Goal: Task Accomplishment & Management: Use online tool/utility

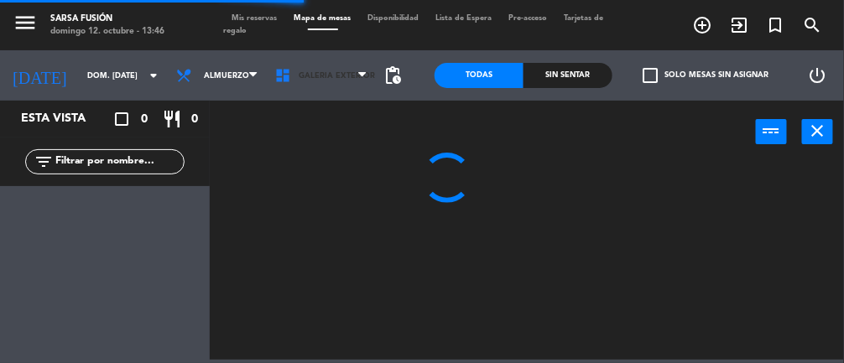
click at [321, 71] on span "Galeria Exterior" at bounding box center [337, 75] width 76 height 9
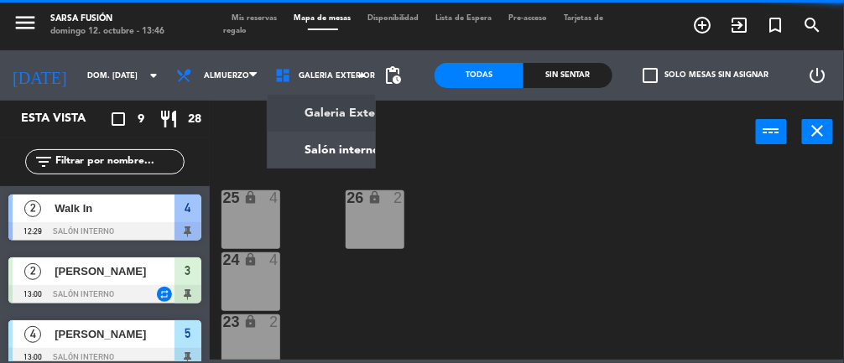
click at [321, 154] on ng-component "menu Sarsa Fusión [PERSON_NAME] 12. octubre - 13:46 Mis reservas Mapa de mesas …" at bounding box center [422, 180] width 844 height 360
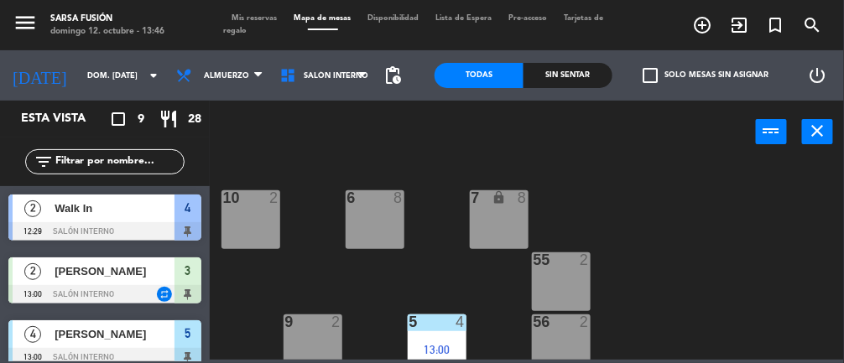
click at [586, 78] on div "Sin sentar" at bounding box center [568, 75] width 89 height 25
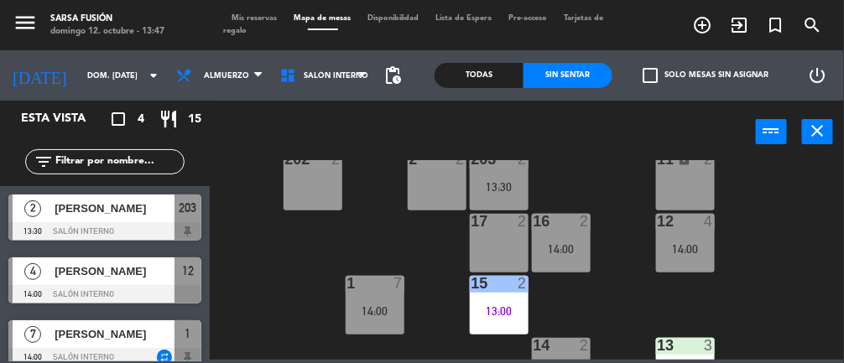
scroll to position [352, 0]
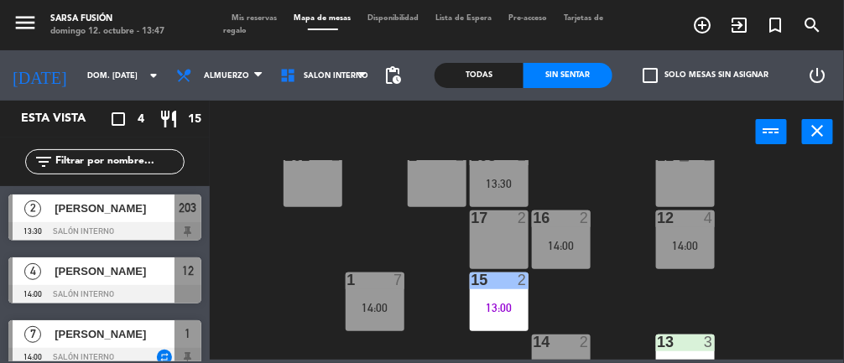
click at [503, 243] on div "17 2" at bounding box center [499, 240] width 59 height 59
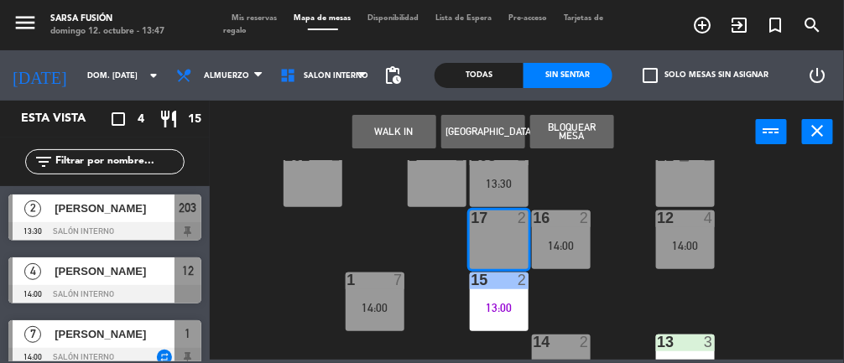
click at [567, 240] on div "14:00" at bounding box center [561, 246] width 59 height 12
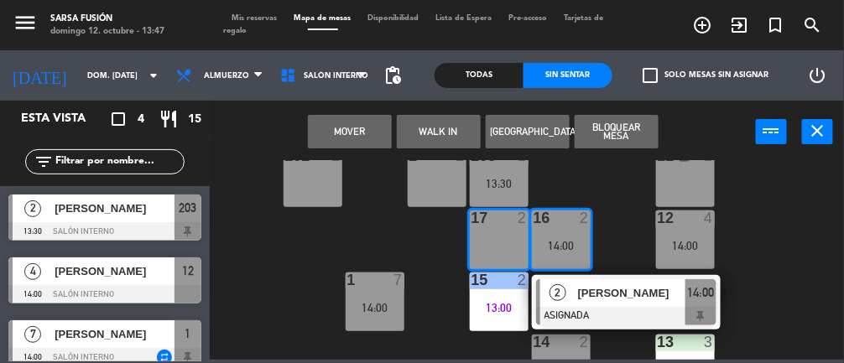
click at [355, 119] on button "Mover" at bounding box center [350, 132] width 84 height 34
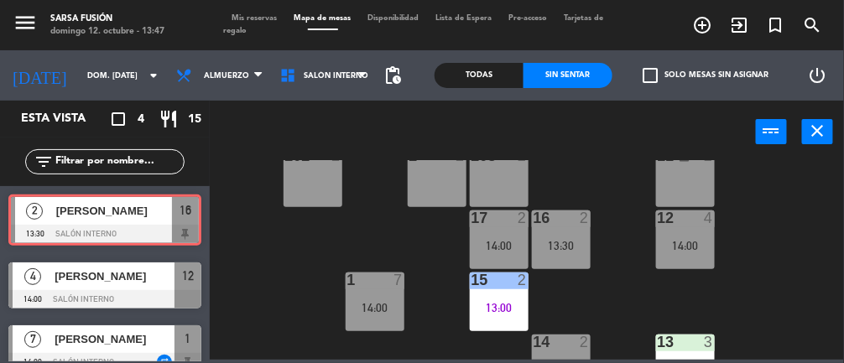
click at [568, 247] on div "13:30" at bounding box center [561, 246] width 59 height 12
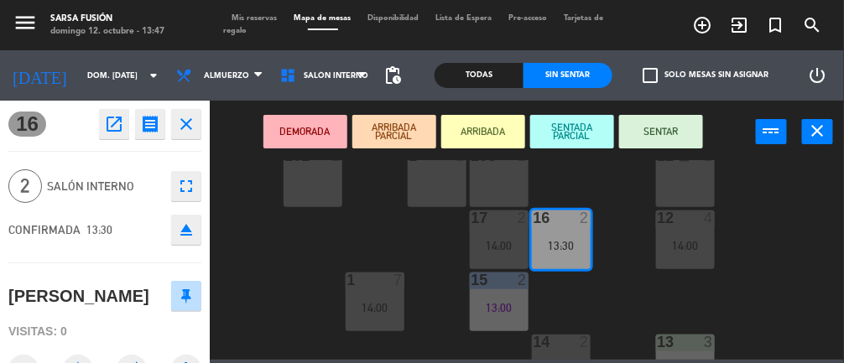
click at [790, 206] on div "6 8 7 lock 8 10 2 55 2 9 2 5 4 13:00 56 2 8 2 57 2 4 2 12:29 3 2 13:00 202 2 2 …" at bounding box center [531, 260] width 626 height 200
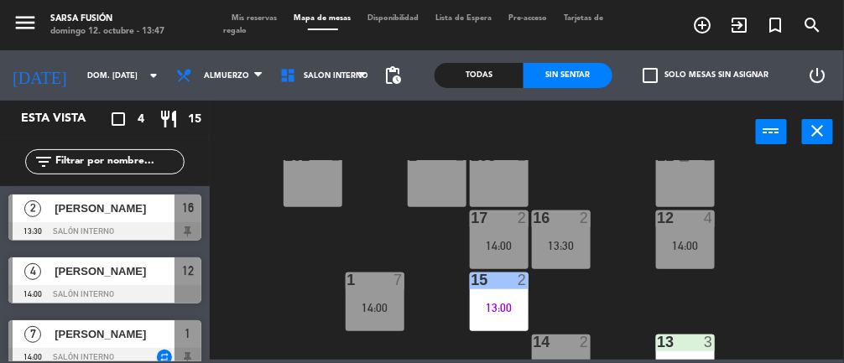
click at [567, 248] on div "13:30" at bounding box center [561, 246] width 59 height 12
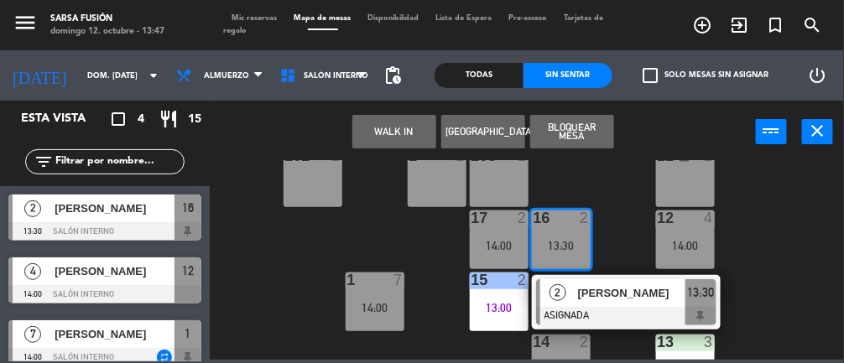
click at [500, 237] on div "17 2 14:00" at bounding box center [499, 240] width 59 height 59
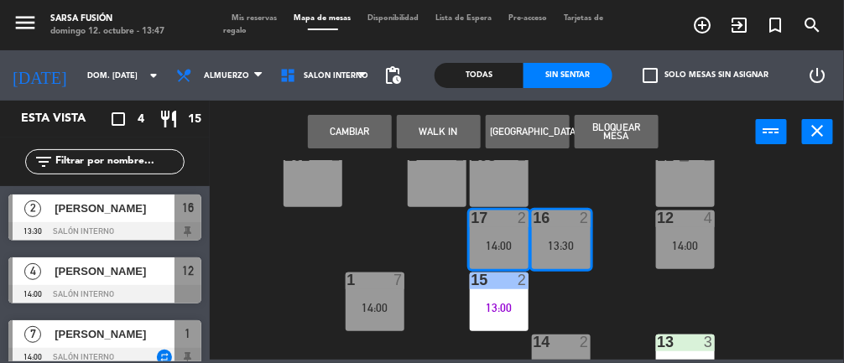
click at [361, 138] on button "Cambiar" at bounding box center [350, 132] width 84 height 34
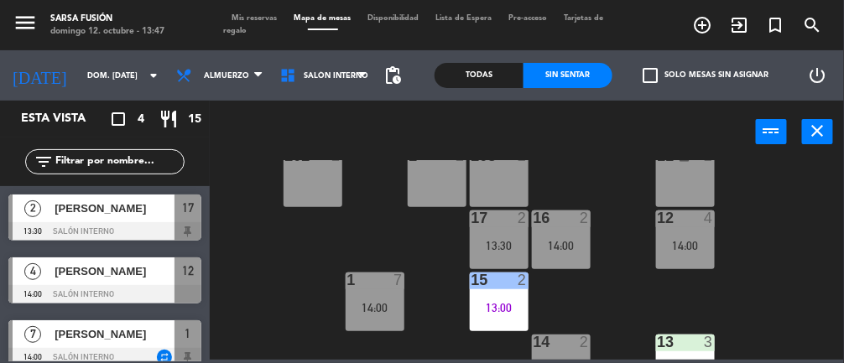
click at [513, 243] on div "13:30" at bounding box center [499, 246] width 59 height 12
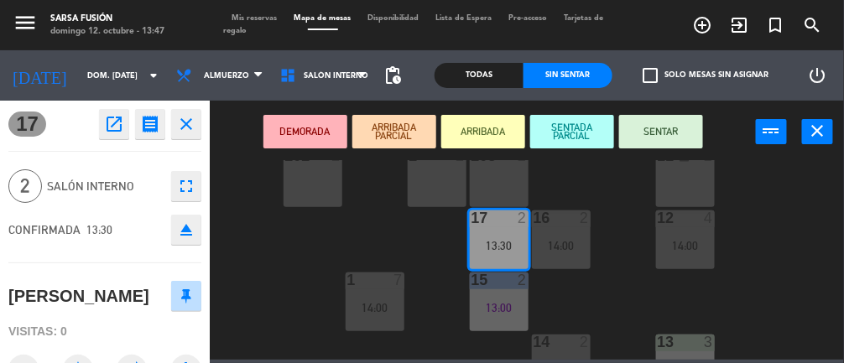
click at [676, 143] on button "SENTAR" at bounding box center [661, 132] width 84 height 34
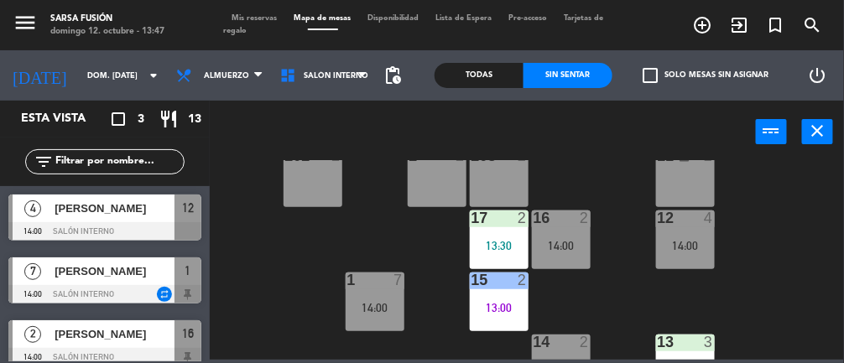
click at [116, 291] on div at bounding box center [104, 294] width 193 height 18
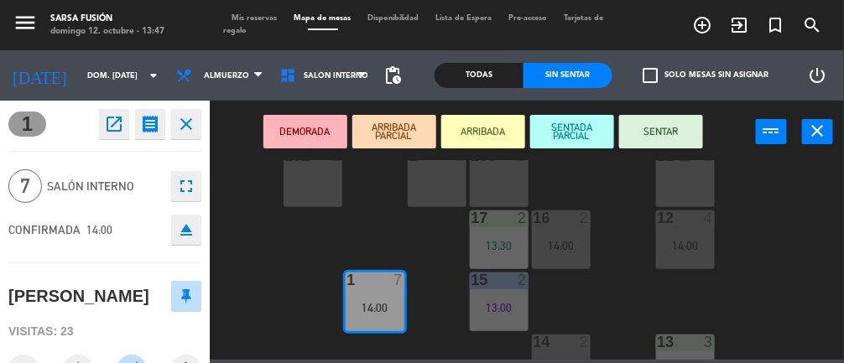
scroll to position [315, 0]
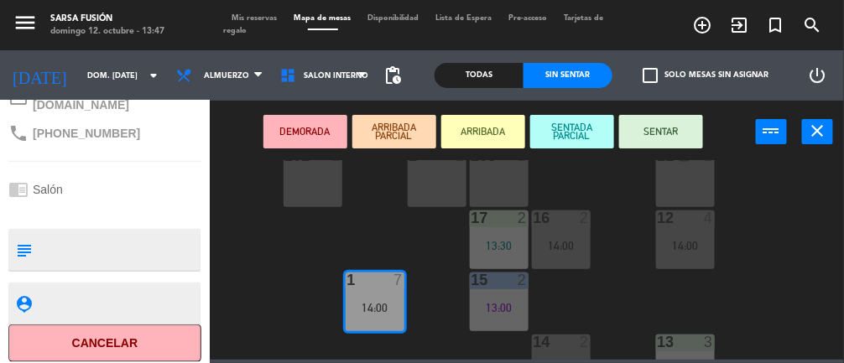
click at [131, 336] on button "Cancelar" at bounding box center [104, 344] width 193 height 38
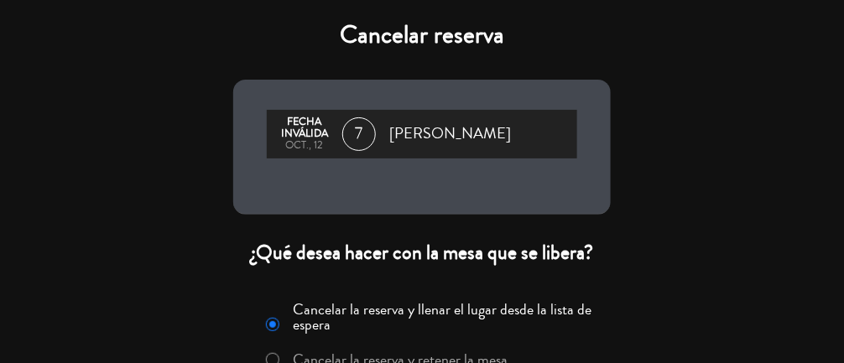
scroll to position [122, 0]
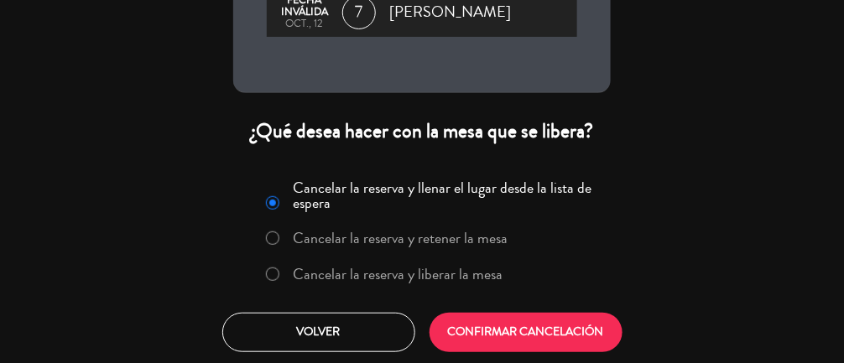
click at [372, 284] on label "Cancelar la reserva y liberar la mesa" at bounding box center [384, 275] width 255 height 30
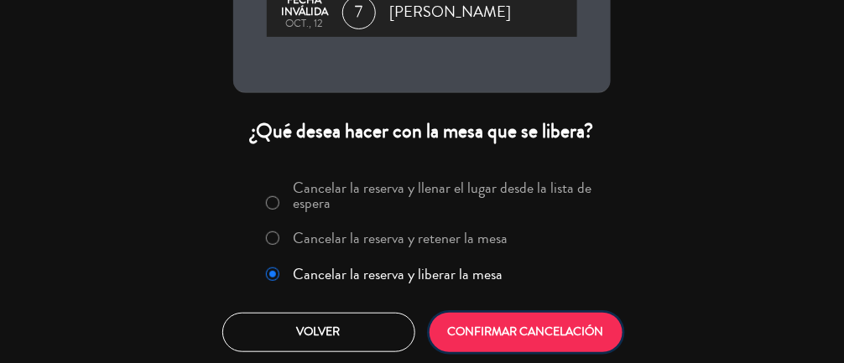
click at [527, 332] on button "CONFIRMAR CANCELACIÓN" at bounding box center [526, 332] width 193 height 39
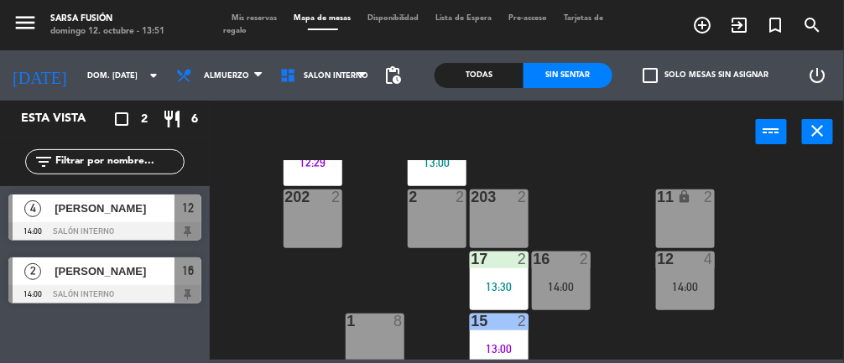
scroll to position [385, 0]
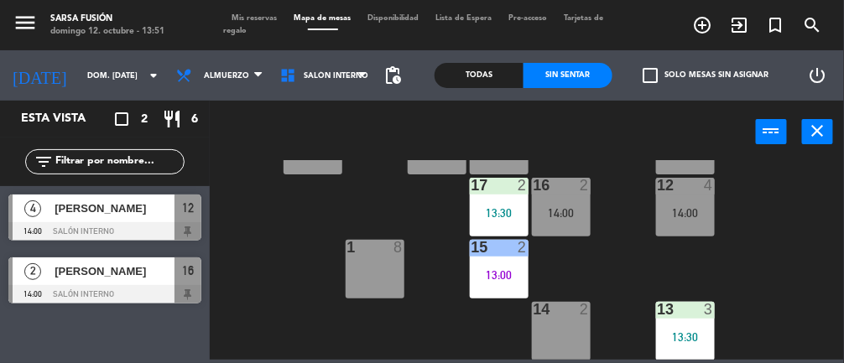
click at [570, 195] on div "16 2 14:00" at bounding box center [561, 207] width 59 height 59
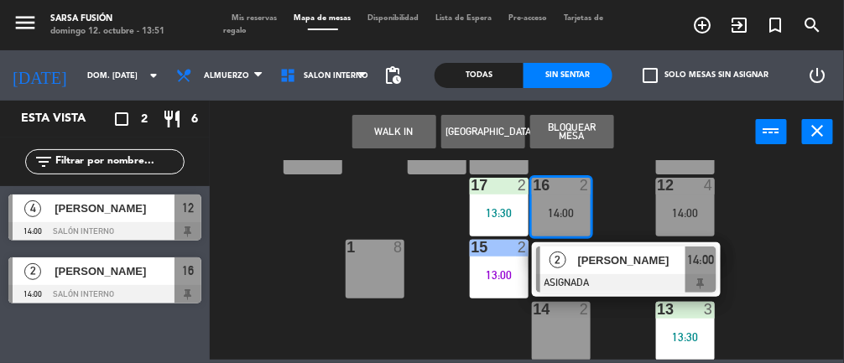
click at [570, 329] on div "14 2" at bounding box center [561, 331] width 59 height 59
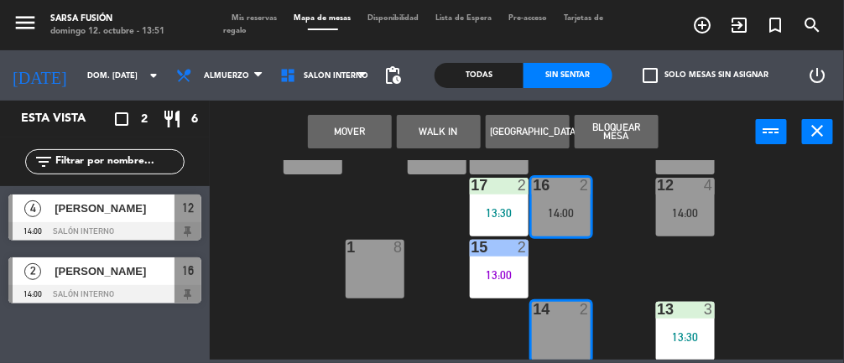
click at [354, 128] on button "Mover" at bounding box center [350, 132] width 84 height 34
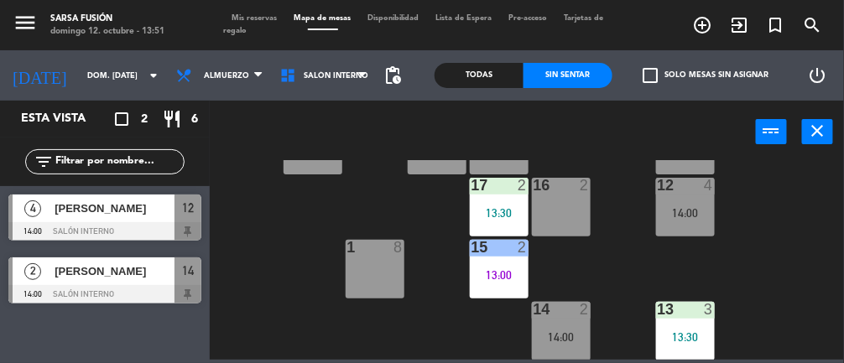
click at [565, 326] on div "14 2 14:00" at bounding box center [561, 331] width 59 height 59
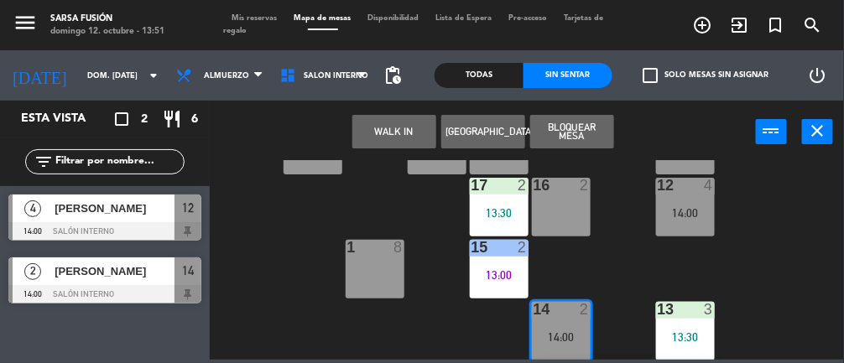
click at [111, 278] on span "[PERSON_NAME]" at bounding box center [115, 272] width 120 height 18
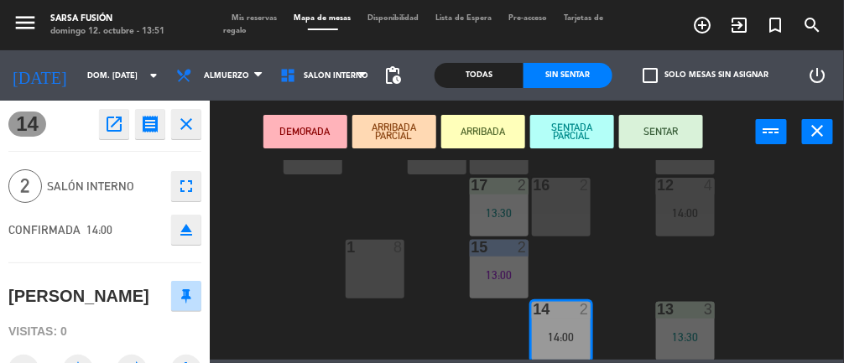
click at [691, 133] on button "SENTAR" at bounding box center [661, 132] width 84 height 34
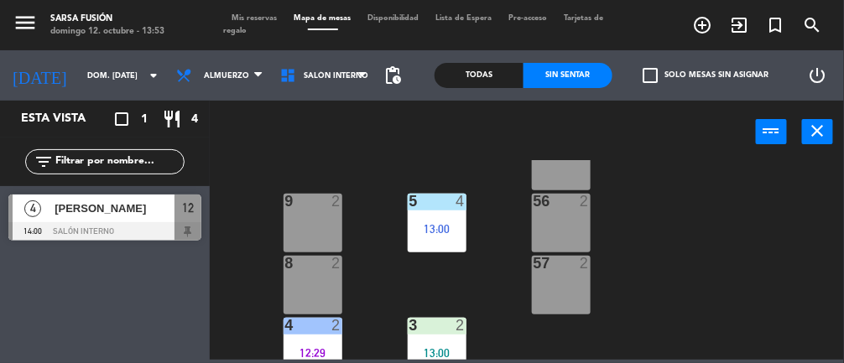
scroll to position [117, 0]
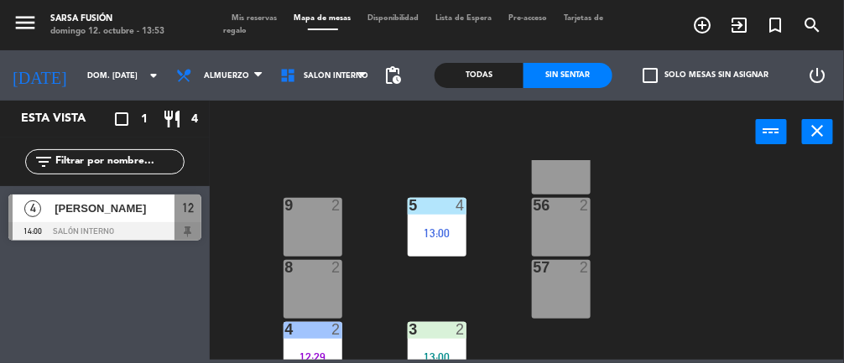
click at [452, 225] on div "5 4 13:00" at bounding box center [437, 227] width 59 height 59
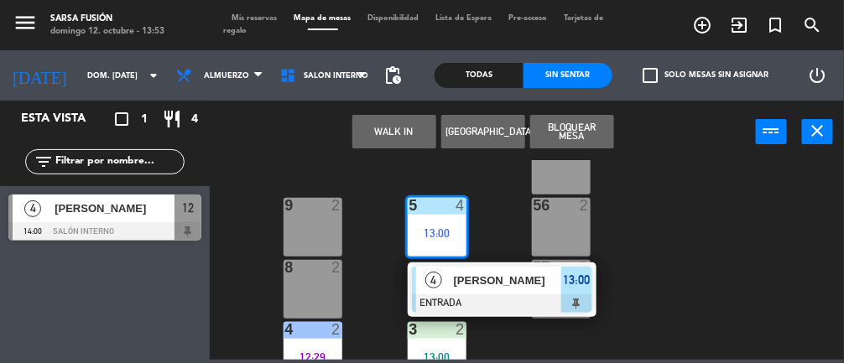
click at [504, 286] on span "[PERSON_NAME]" at bounding box center [507, 281] width 107 height 18
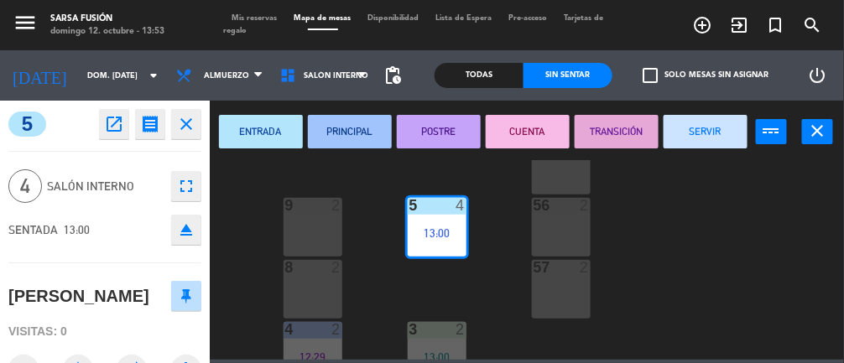
click at [344, 135] on button "PRINCIPAL" at bounding box center [350, 132] width 84 height 34
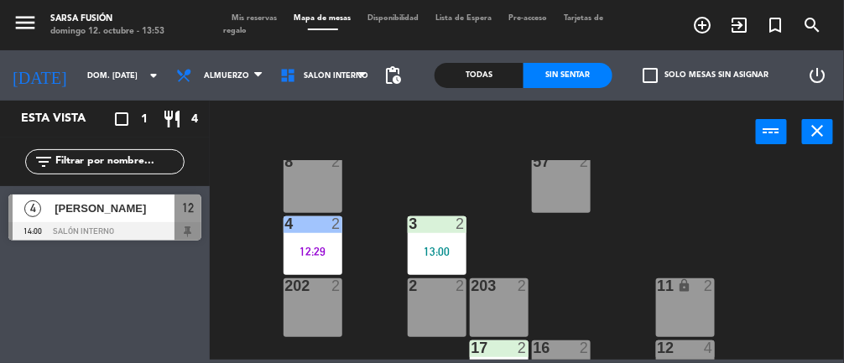
click at [446, 255] on div "13:00" at bounding box center [437, 252] width 59 height 12
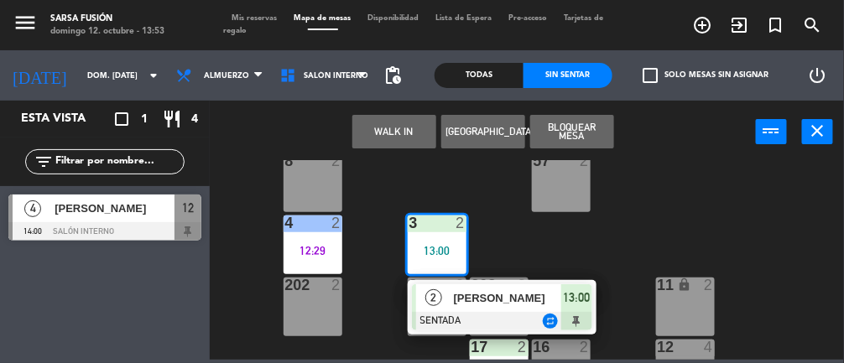
click at [545, 310] on div "[PERSON_NAME]" at bounding box center [506, 298] width 109 height 28
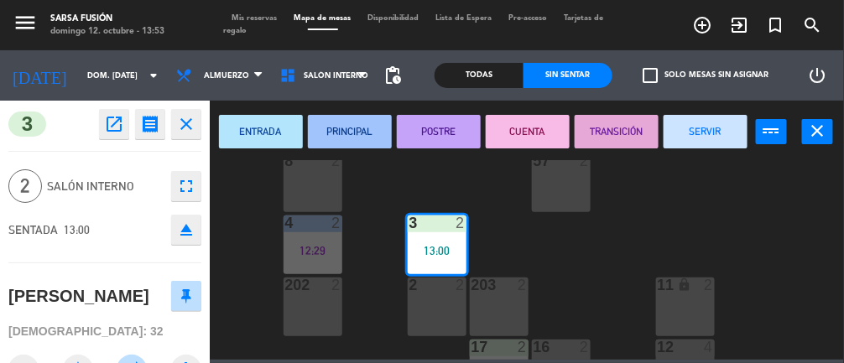
click at [357, 131] on button "PRINCIPAL" at bounding box center [350, 132] width 84 height 34
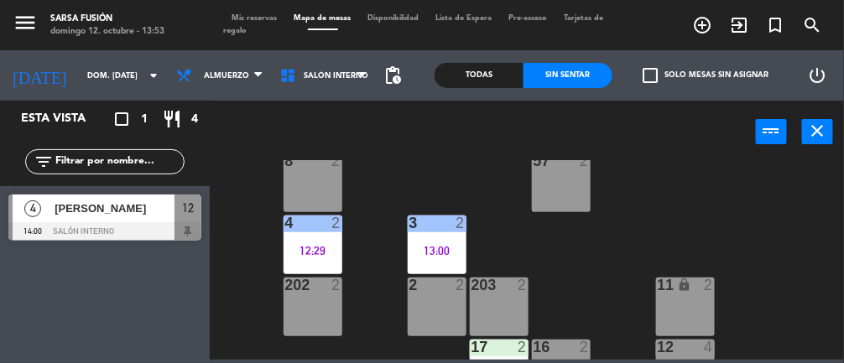
click at [315, 245] on div "12:29" at bounding box center [313, 251] width 59 height 12
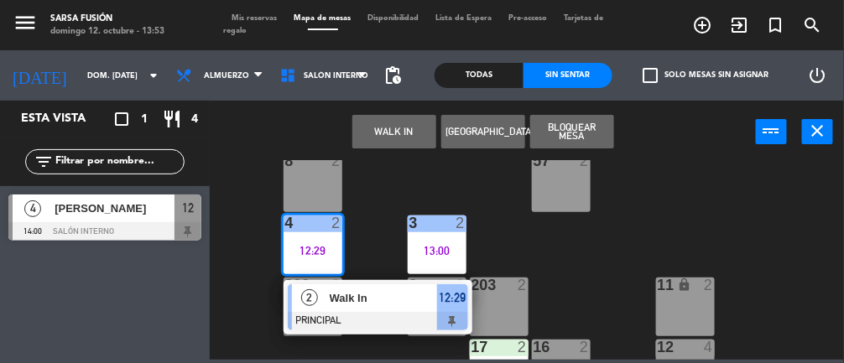
click at [394, 304] on span "Walk In" at bounding box center [383, 298] width 107 height 18
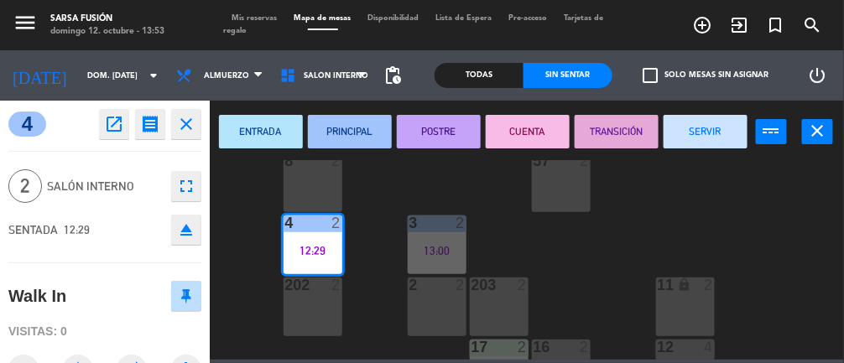
click at [443, 126] on button "POSTRE" at bounding box center [439, 132] width 84 height 34
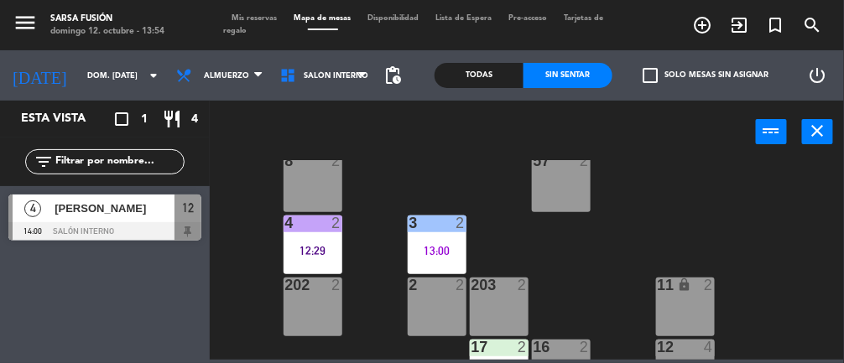
click at [73, 217] on div "[PERSON_NAME]" at bounding box center [114, 209] width 122 height 28
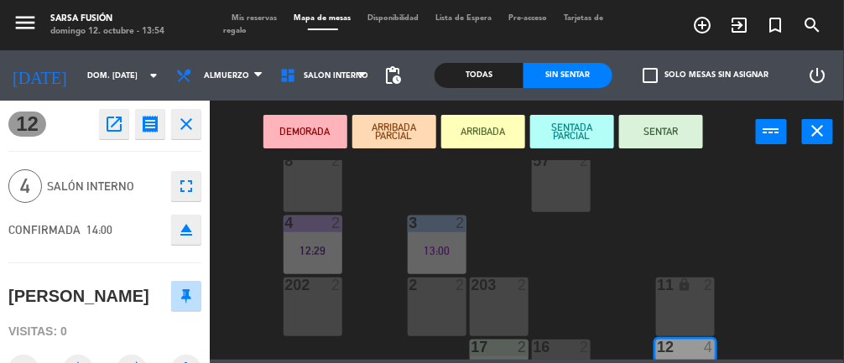
click at [684, 127] on button "SENTAR" at bounding box center [661, 132] width 84 height 34
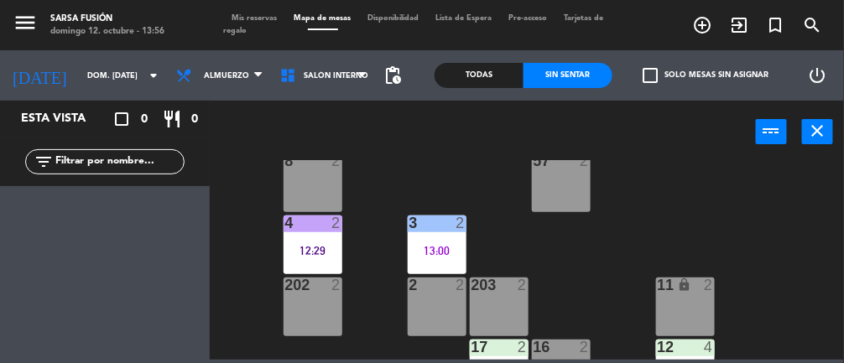
scroll to position [385, 0]
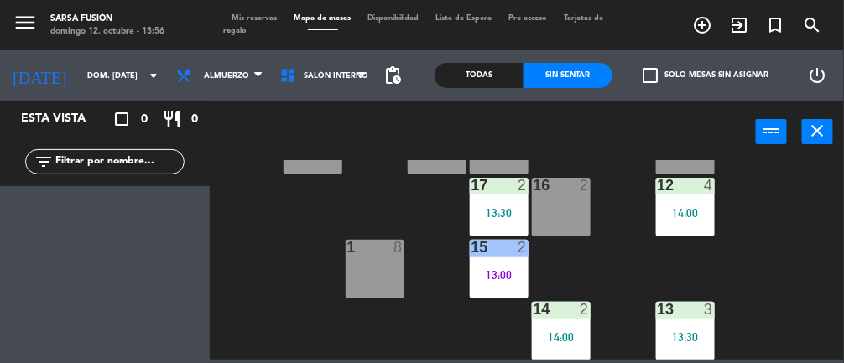
click at [369, 253] on div at bounding box center [375, 247] width 28 height 15
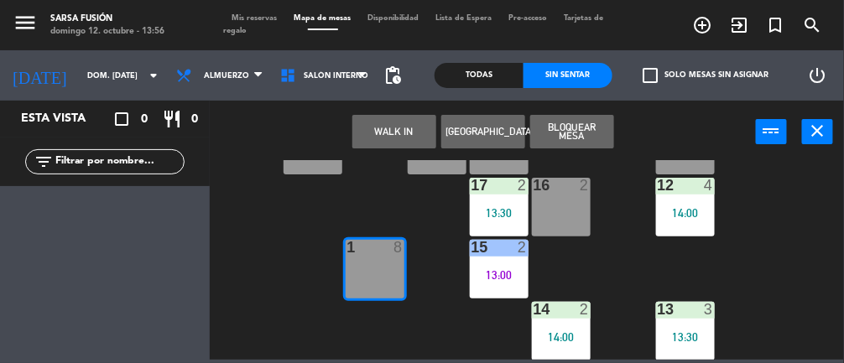
click at [382, 136] on button "WALK IN" at bounding box center [394, 132] width 84 height 34
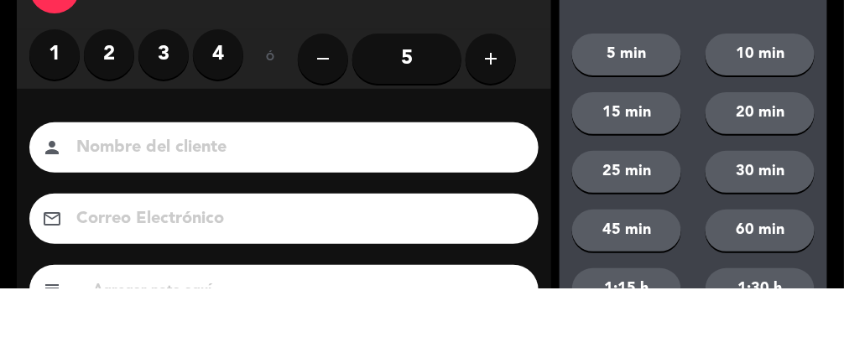
click at [169, 121] on label "3" at bounding box center [163, 129] width 50 height 50
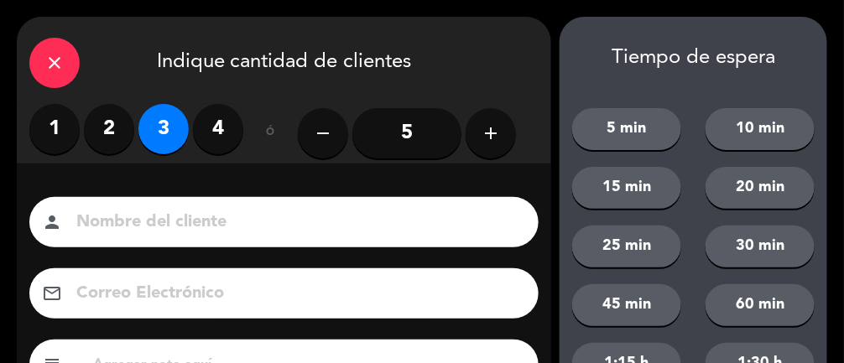
scroll to position [204, 0]
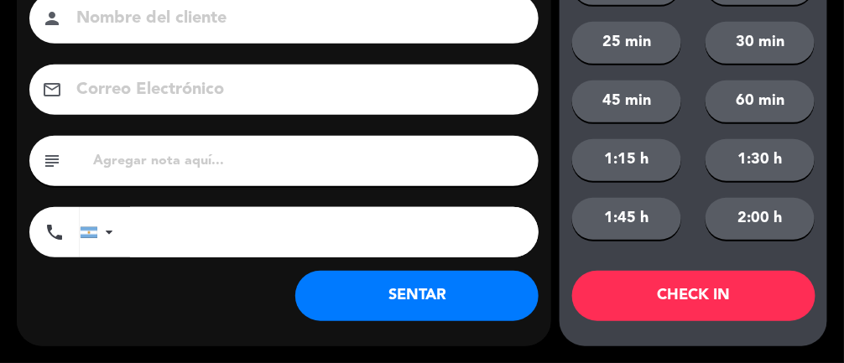
click at [445, 320] on button "SENTAR" at bounding box center [416, 296] width 243 height 50
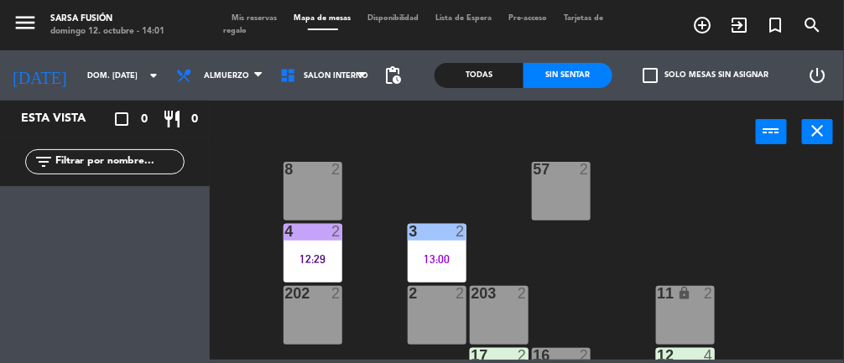
scroll to position [214, 0]
click at [304, 213] on div "8 2" at bounding box center [313, 192] width 59 height 59
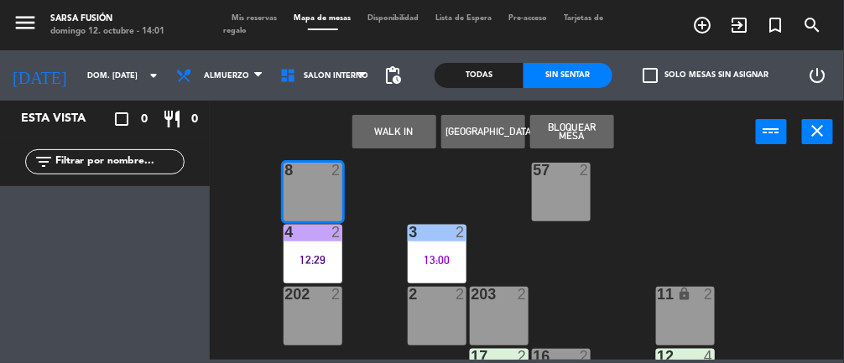
click at [307, 235] on div at bounding box center [313, 232] width 28 height 15
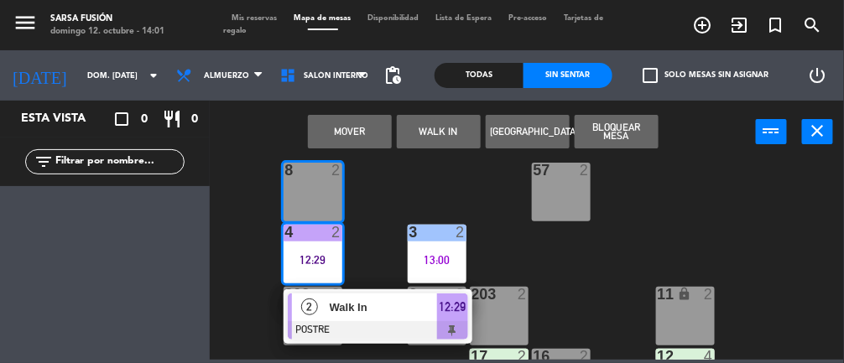
click at [327, 182] on div "8 2" at bounding box center [313, 192] width 59 height 59
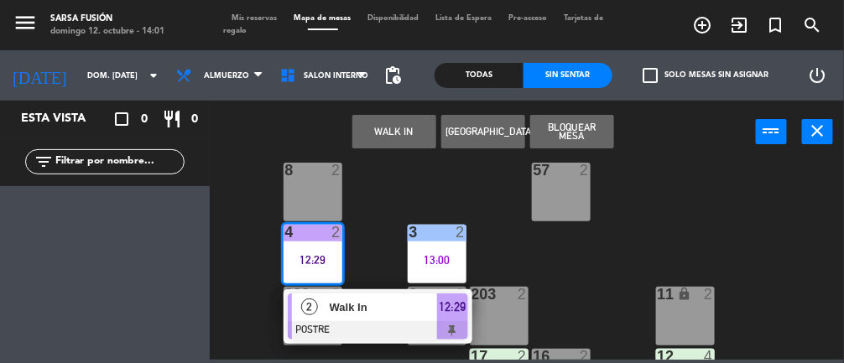
click at [406, 307] on span "Walk In" at bounding box center [383, 308] width 107 height 18
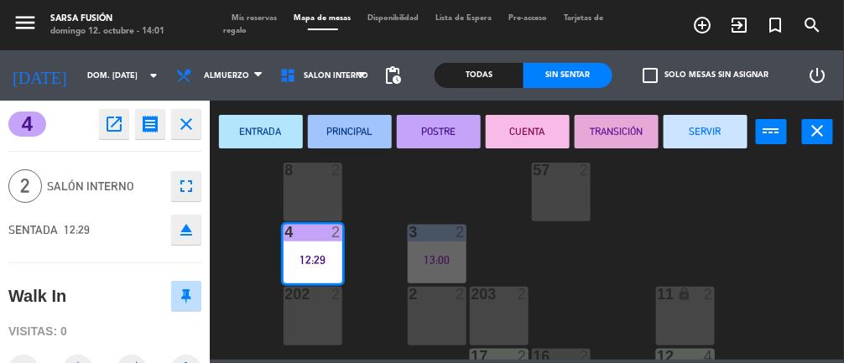
click at [696, 123] on button "SERVIR" at bounding box center [706, 132] width 84 height 34
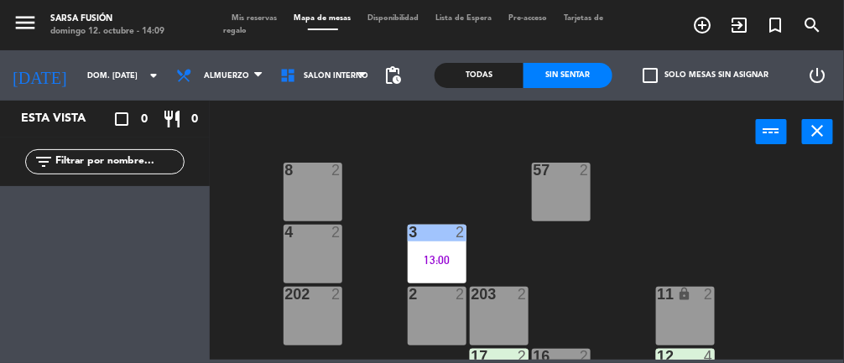
click at [453, 232] on div "2" at bounding box center [465, 232] width 28 height 15
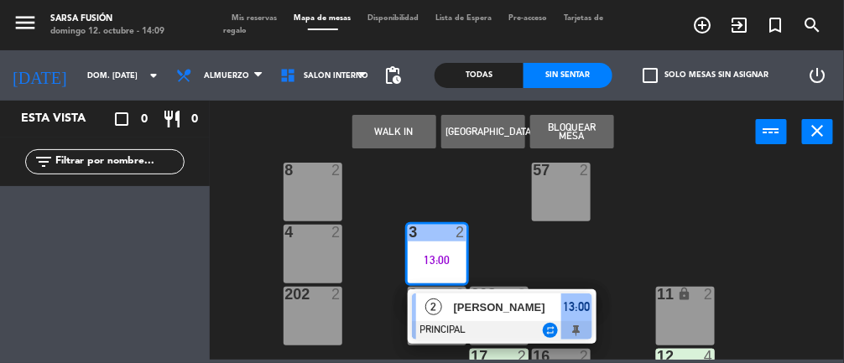
click at [513, 304] on span "[PERSON_NAME]" at bounding box center [507, 308] width 107 height 18
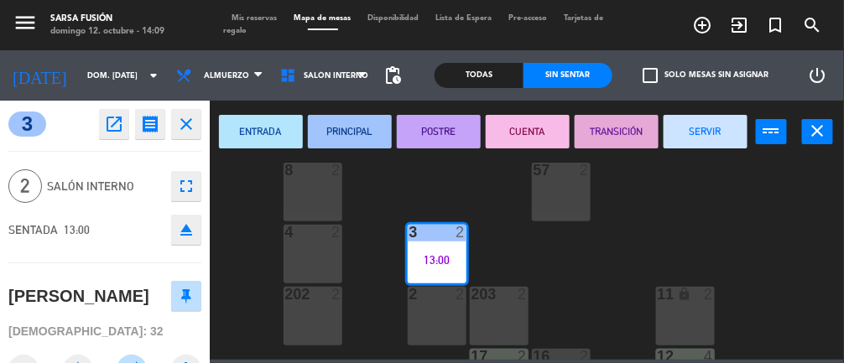
click at [359, 131] on button "PRINCIPAL" at bounding box center [350, 132] width 84 height 34
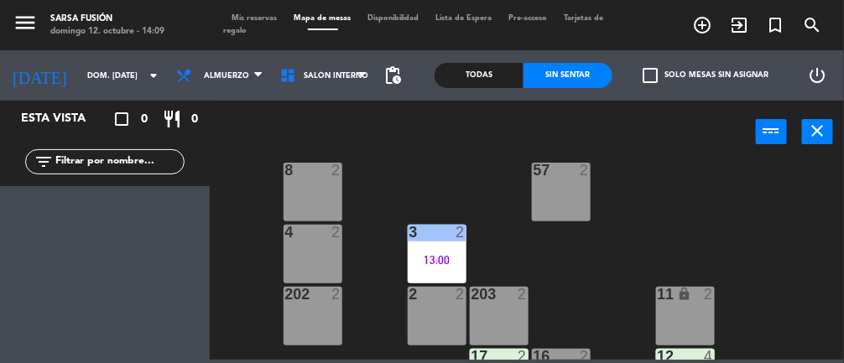
click at [432, 250] on div "3 2 13:00" at bounding box center [437, 254] width 59 height 59
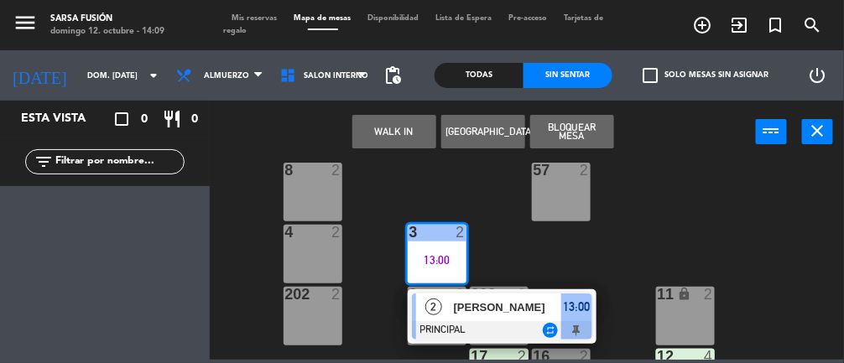
click at [498, 317] on div "[PERSON_NAME]" at bounding box center [506, 308] width 109 height 28
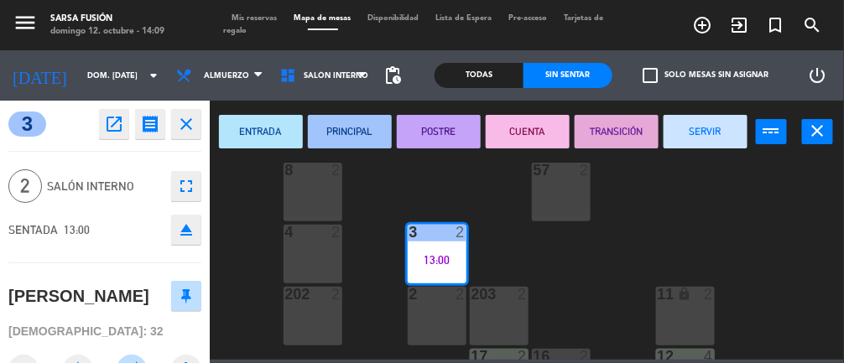
click at [524, 122] on button "CUENTA" at bounding box center [528, 132] width 84 height 34
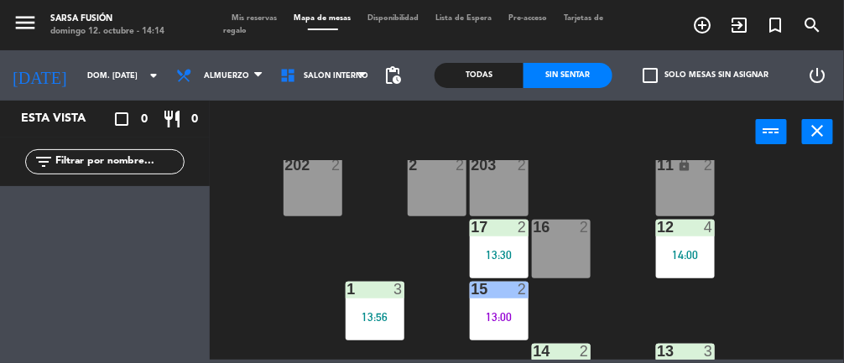
scroll to position [347, 0]
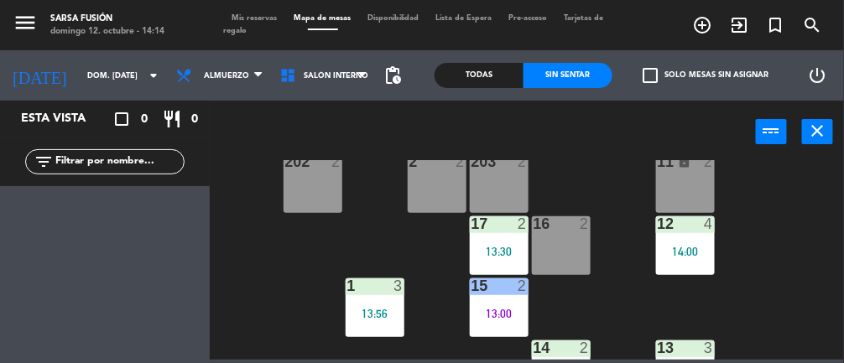
click at [699, 265] on div "12 4 14:00" at bounding box center [685, 245] width 59 height 59
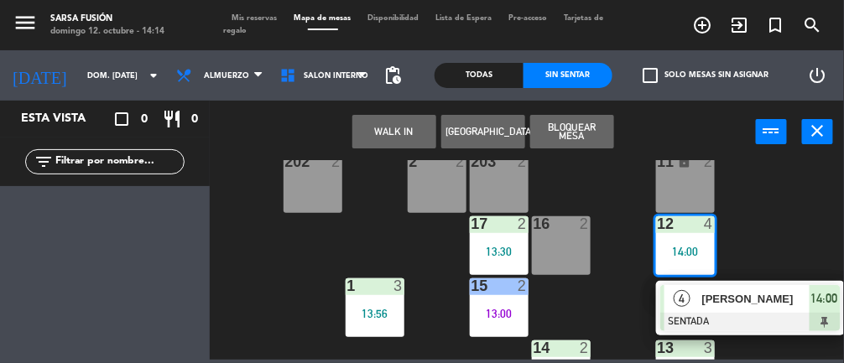
click at [752, 300] on span "[PERSON_NAME]" at bounding box center [755, 299] width 107 height 18
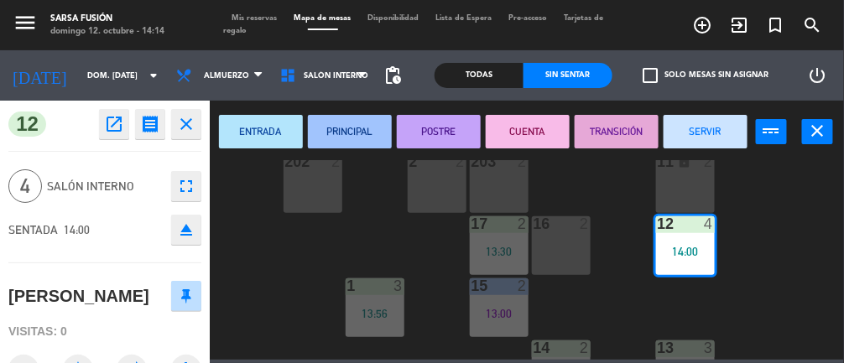
click at [270, 127] on button "ENTRADA" at bounding box center [261, 132] width 84 height 34
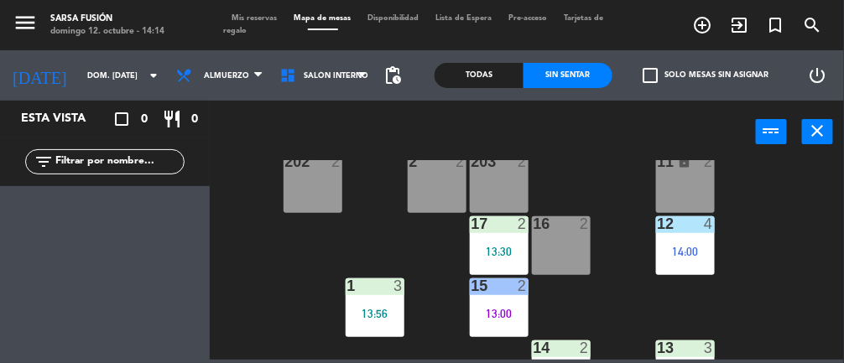
scroll to position [385, 0]
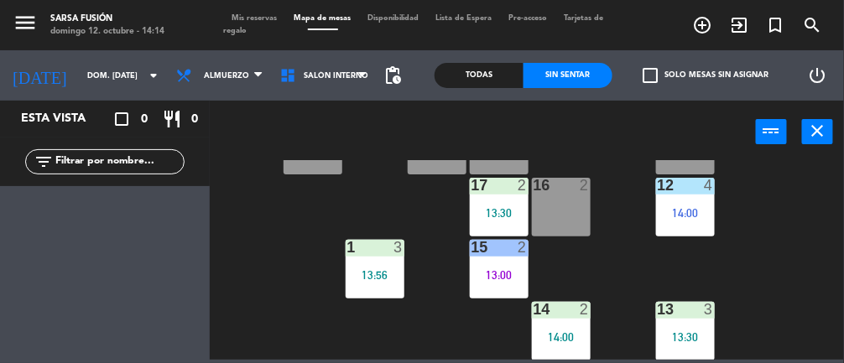
click at [508, 202] on div "17 2 13:30" at bounding box center [499, 207] width 59 height 59
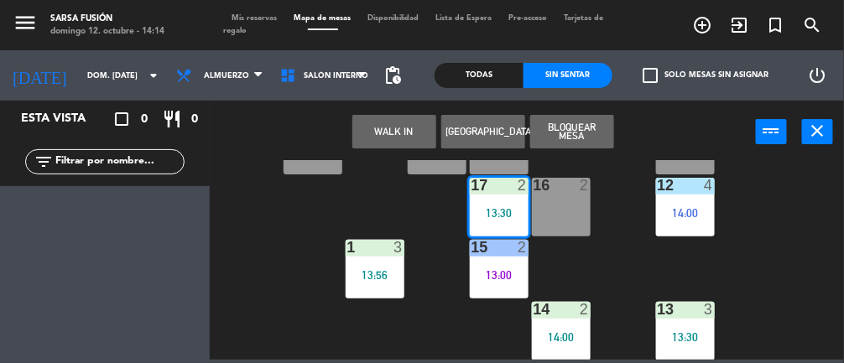
click at [802, 284] on div "6 8 7 lock 8 10 2 55 2 9 2 5 4 13:00 56 2 8 2 57 2 4 2 3 2 13:00 202 2 2 2 203 …" at bounding box center [531, 260] width 626 height 200
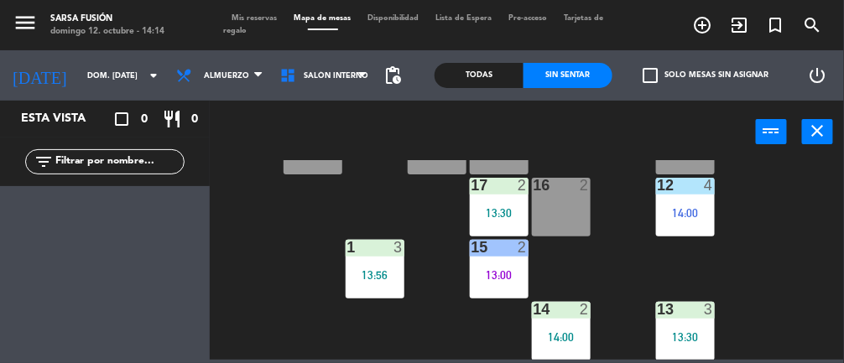
click at [492, 205] on div "17 2 13:30" at bounding box center [499, 207] width 59 height 59
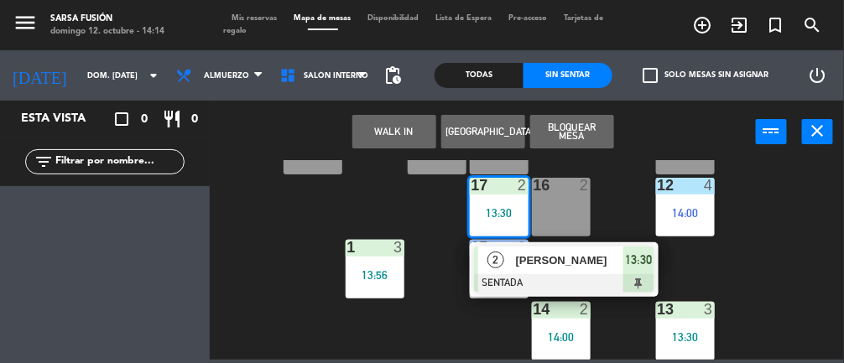
click at [585, 271] on div "[PERSON_NAME]" at bounding box center [568, 261] width 109 height 28
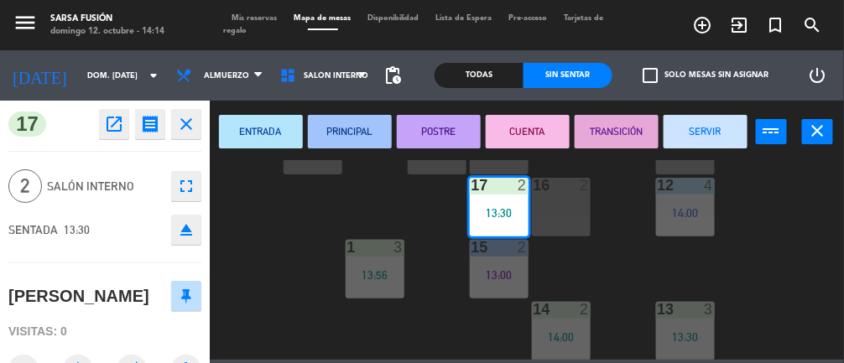
click at [373, 129] on button "PRINCIPAL" at bounding box center [350, 132] width 84 height 34
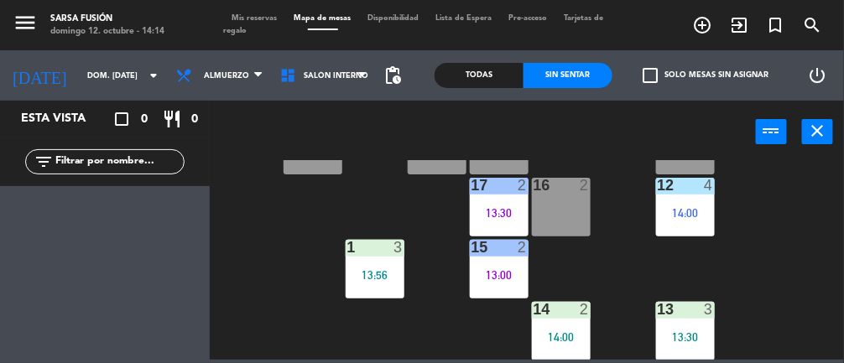
click at [473, 75] on div "Todas" at bounding box center [479, 75] width 89 height 25
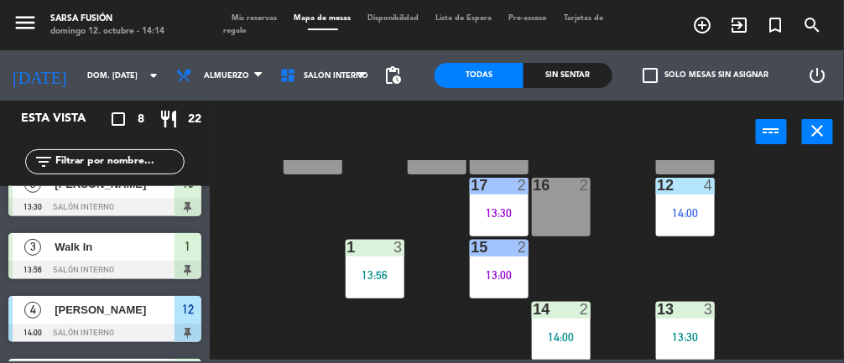
scroll to position [327, 0]
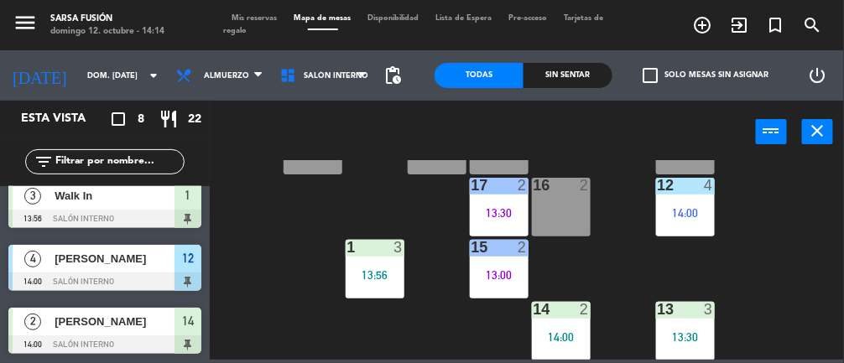
click at [166, 328] on span "[PERSON_NAME]" at bounding box center [115, 322] width 120 height 18
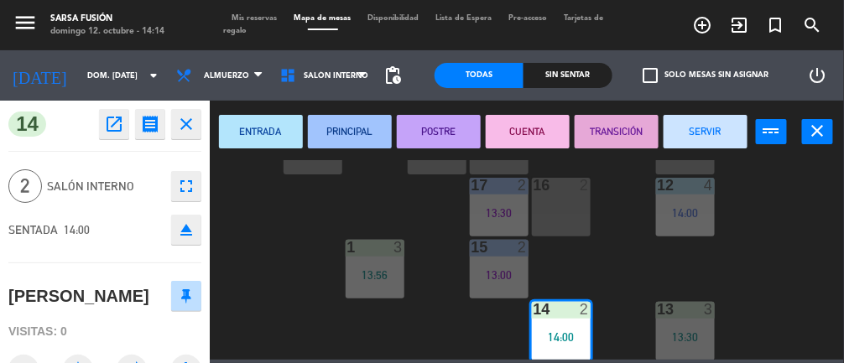
click at [354, 134] on button "PRINCIPAL" at bounding box center [350, 132] width 84 height 34
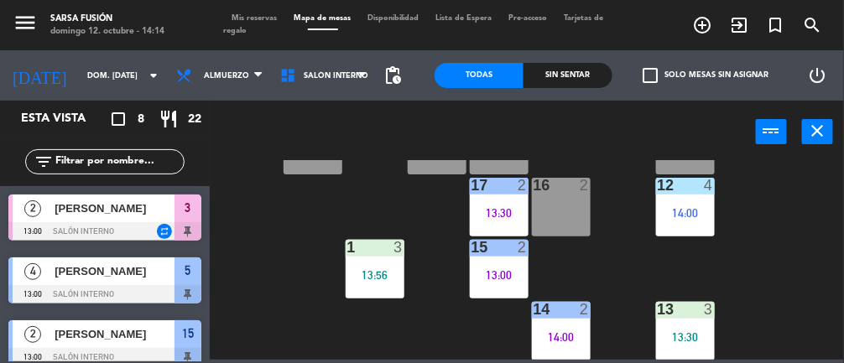
scroll to position [120, 0]
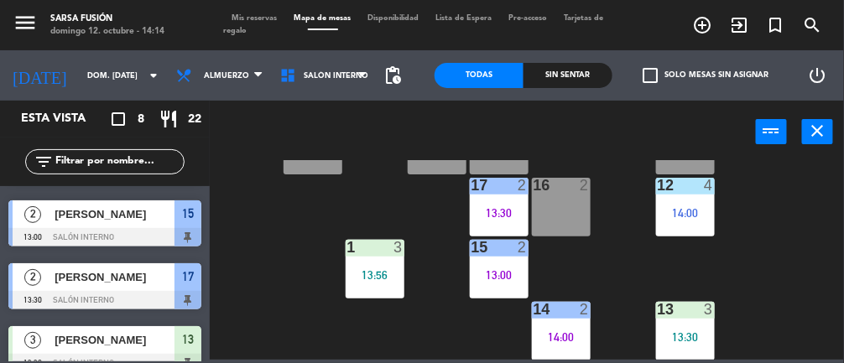
click at [752, 279] on div "6 8 7 lock 8 10 2 55 2 9 2 5 4 13:00 56 2 8 2 57 2 4 2 3 2 13:00 202 2 2 2 203 …" at bounding box center [531, 260] width 626 height 200
click at [367, 259] on div "1 3 13:56" at bounding box center [375, 269] width 59 height 59
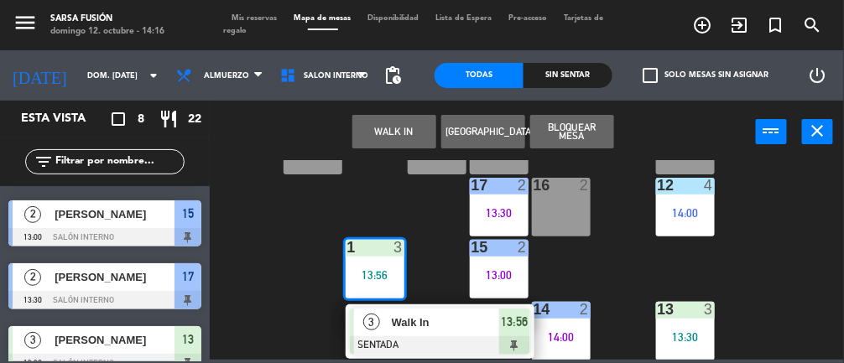
click at [438, 328] on span "Walk In" at bounding box center [445, 323] width 107 height 18
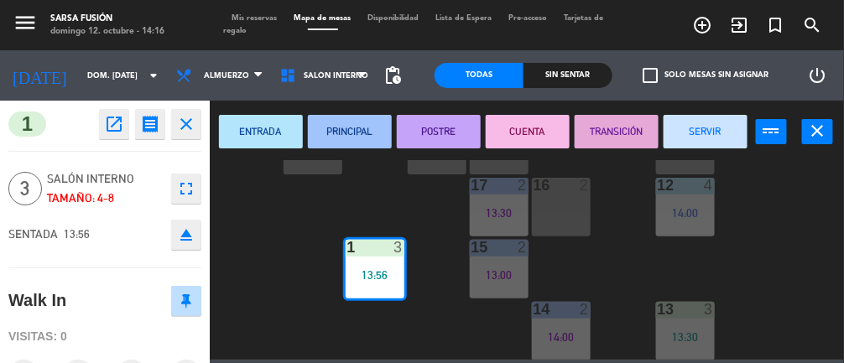
click at [283, 134] on button "ENTRADA" at bounding box center [261, 132] width 84 height 34
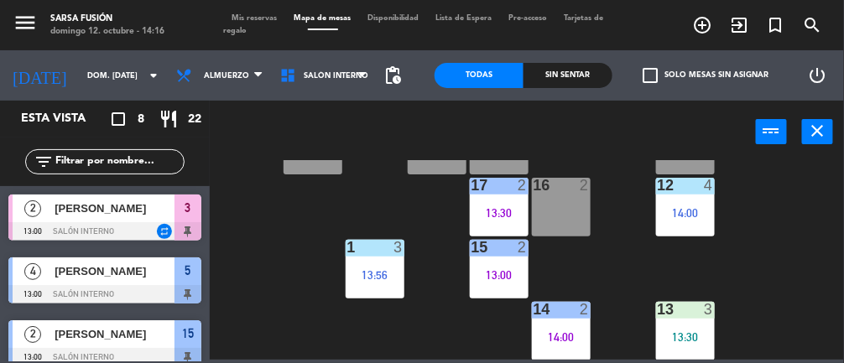
scroll to position [0, 0]
click at [370, 265] on div "1 3 13:56" at bounding box center [375, 269] width 59 height 59
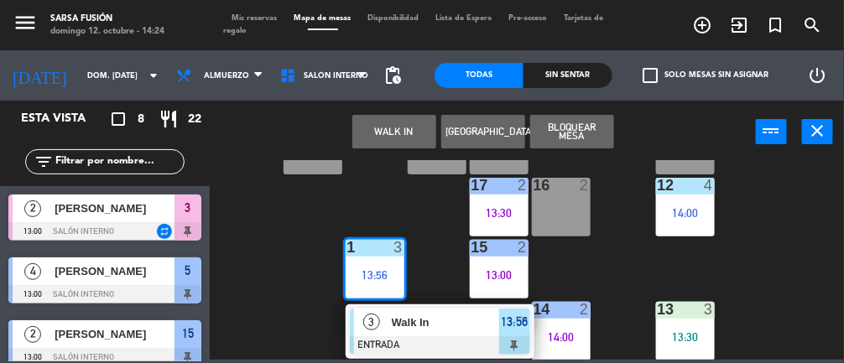
click at [734, 244] on div "6 8 7 lock 8 10 2 55 2 9 2 5 4 13:00 56 2 8 2 57 2 4 2 3 2 13:00 202 2 2 2 203 …" at bounding box center [531, 260] width 626 height 200
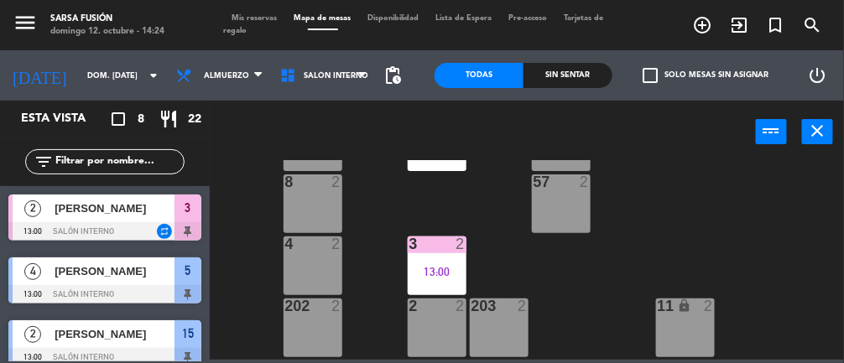
scroll to position [197, 0]
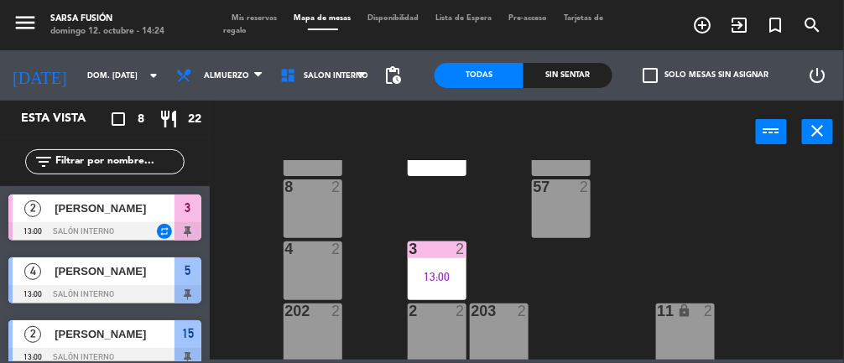
click at [453, 173] on div "5 4 13:00" at bounding box center [437, 146] width 59 height 59
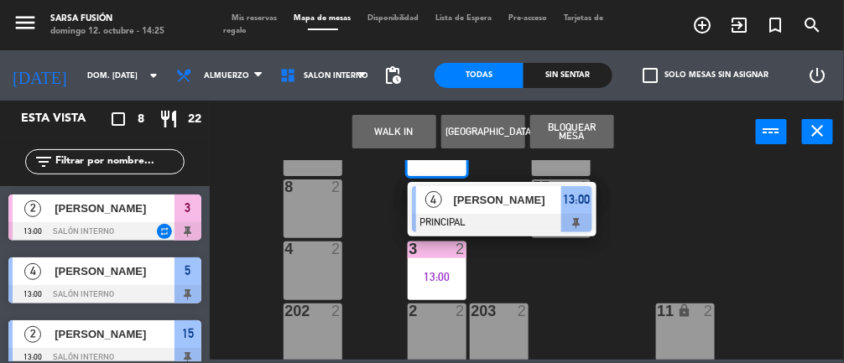
click at [494, 202] on span "[PERSON_NAME]" at bounding box center [507, 200] width 107 height 18
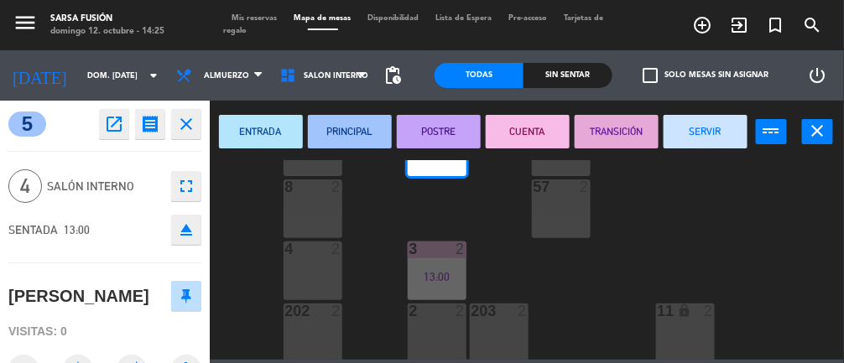
click at [463, 121] on button "POSTRE" at bounding box center [439, 132] width 84 height 34
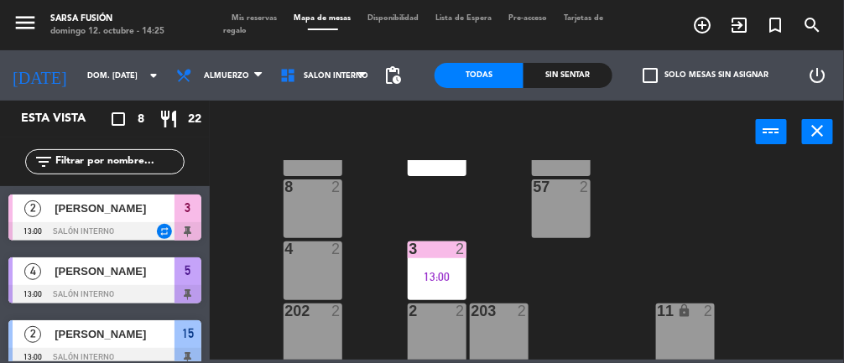
click at [425, 259] on div "3 2 13:00" at bounding box center [437, 271] width 59 height 59
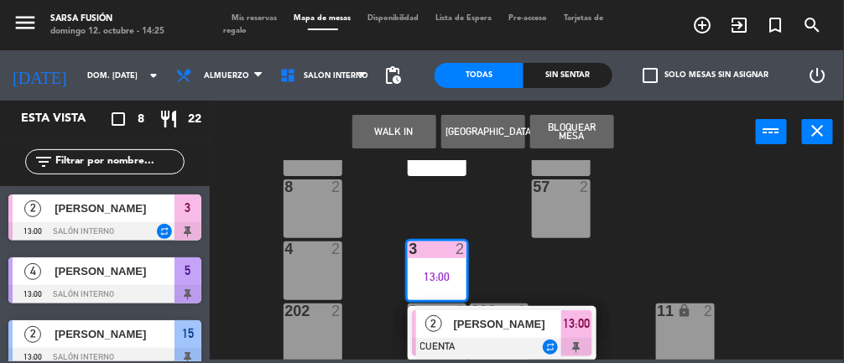
click at [506, 331] on span "[PERSON_NAME]" at bounding box center [507, 324] width 107 height 18
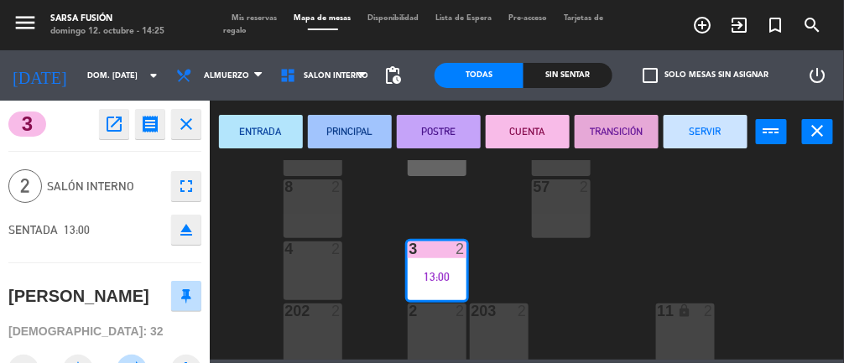
click at [694, 131] on button "SERVIR" at bounding box center [706, 132] width 84 height 34
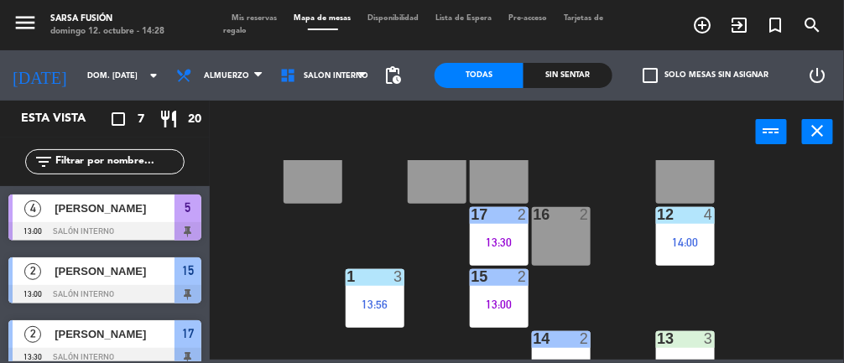
scroll to position [351, 0]
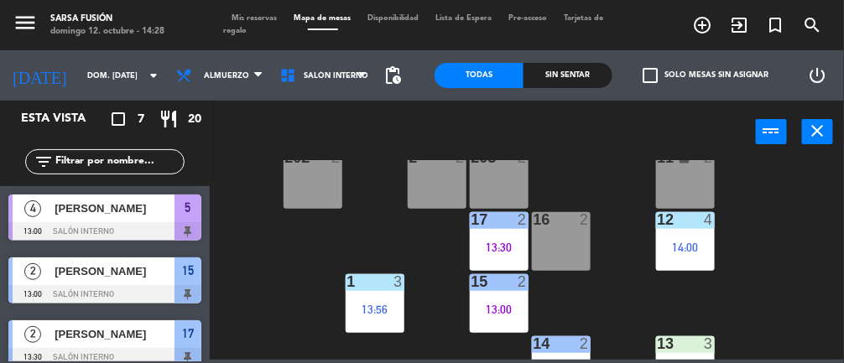
click at [701, 232] on div "12 4 14:00" at bounding box center [685, 241] width 59 height 59
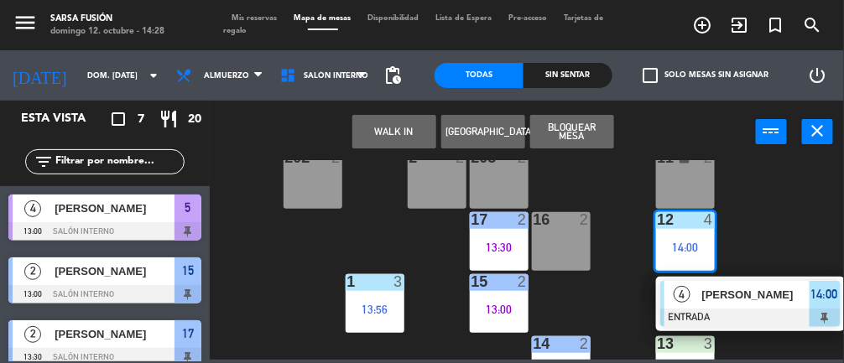
click at [754, 292] on span "[PERSON_NAME]" at bounding box center [755, 295] width 107 height 18
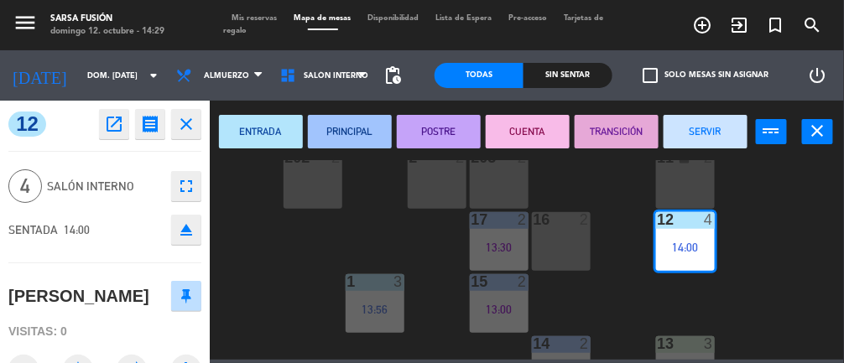
click at [362, 116] on button "PRINCIPAL" at bounding box center [350, 132] width 84 height 34
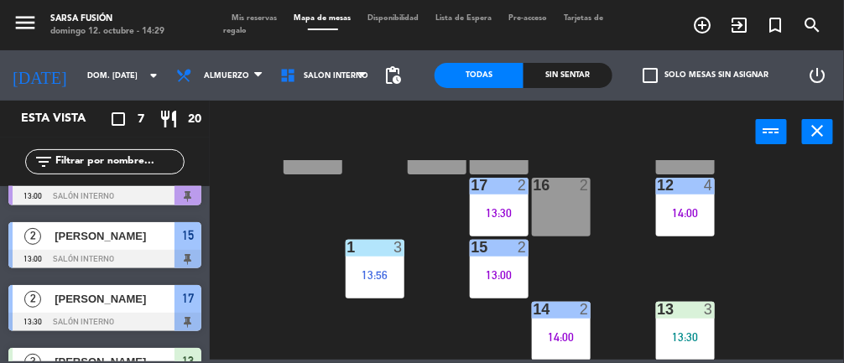
scroll to position [384, 0]
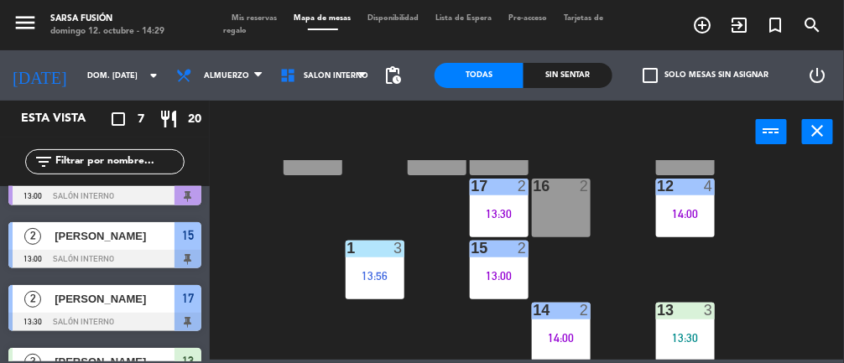
click at [389, 267] on div "1 3 13:56" at bounding box center [375, 270] width 59 height 59
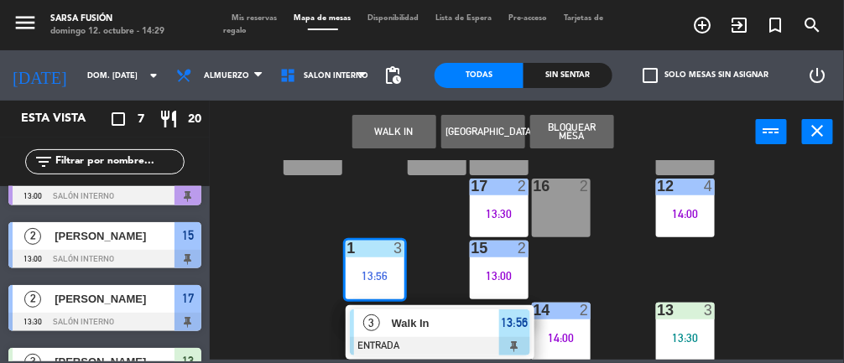
click at [441, 331] on span "Walk In" at bounding box center [445, 324] width 107 height 18
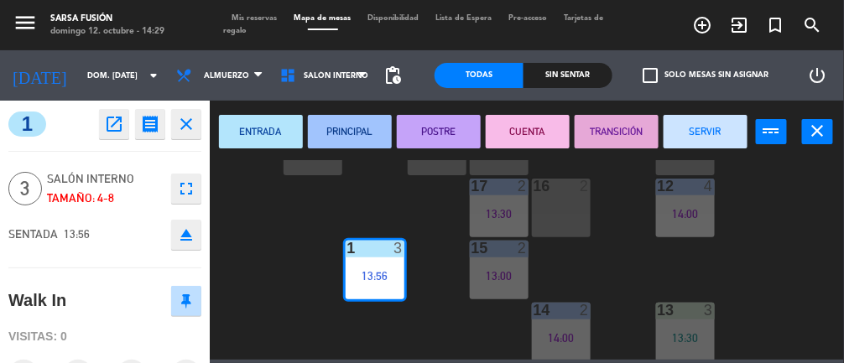
click at [373, 134] on button "PRINCIPAL" at bounding box center [350, 132] width 84 height 34
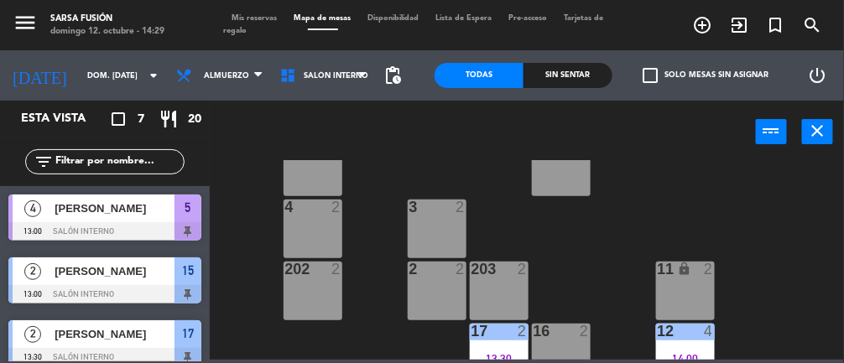
scroll to position [238, 0]
click at [555, 73] on div "Sin sentar" at bounding box center [568, 75] width 89 height 25
